Goal: Transaction & Acquisition: Purchase product/service

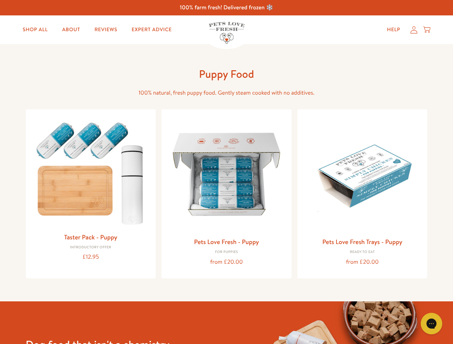
click at [431, 324] on icon "Gorgias live chat" at bounding box center [431, 323] width 7 height 7
